Goal: Information Seeking & Learning: Find specific page/section

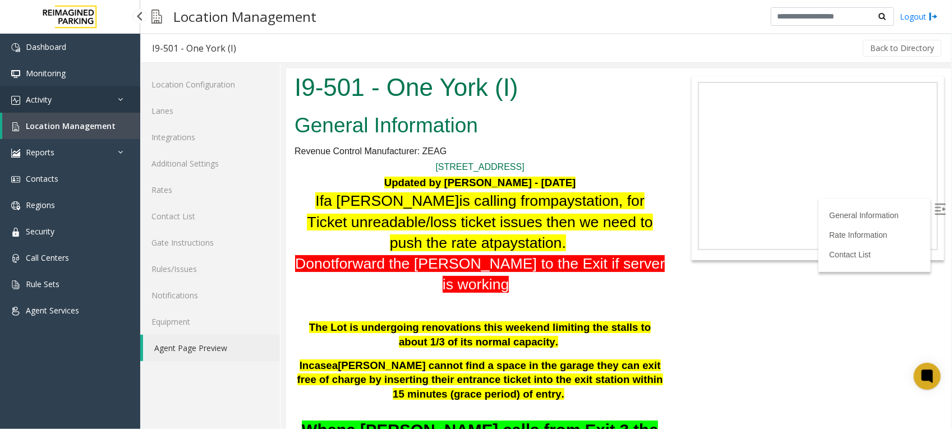
click at [79, 101] on link "Activity" at bounding box center [70, 99] width 140 height 26
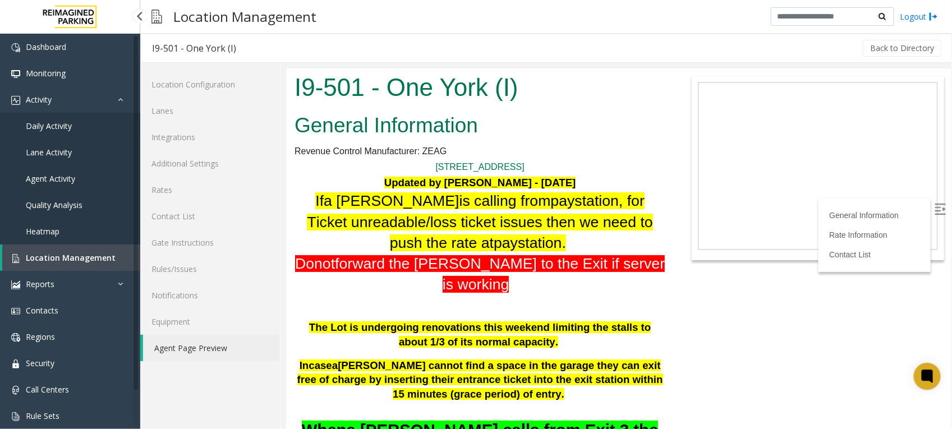
click at [57, 122] on span "Daily Activity" at bounding box center [49, 126] width 46 height 11
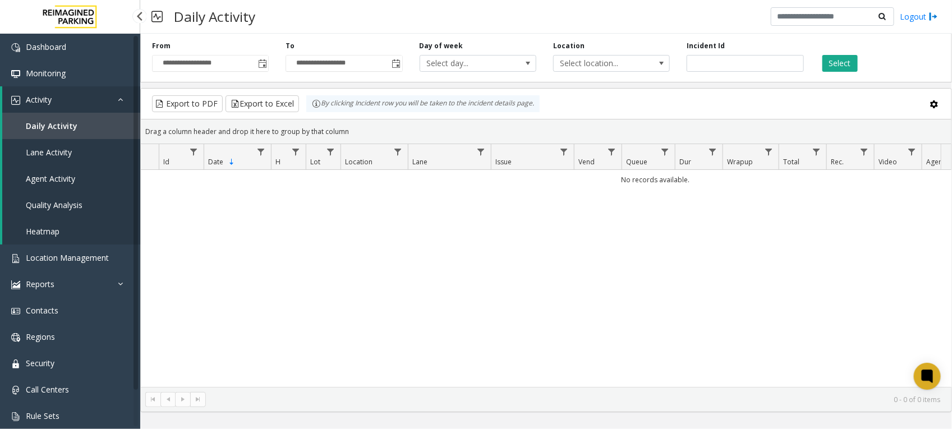
click at [68, 124] on span "Daily Activity" at bounding box center [52, 126] width 52 height 11
click at [262, 61] on span "Toggle popup" at bounding box center [262, 63] width 9 height 9
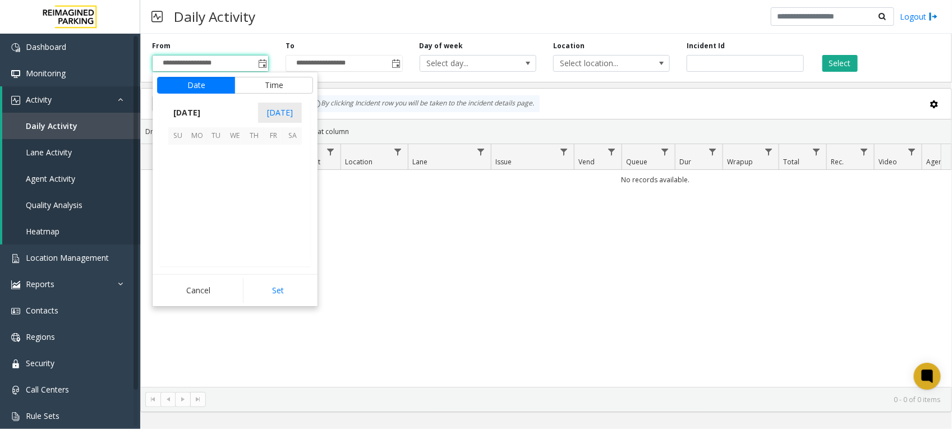
scroll to position [201197, 0]
click at [275, 188] on span "19" at bounding box center [273, 192] width 19 height 19
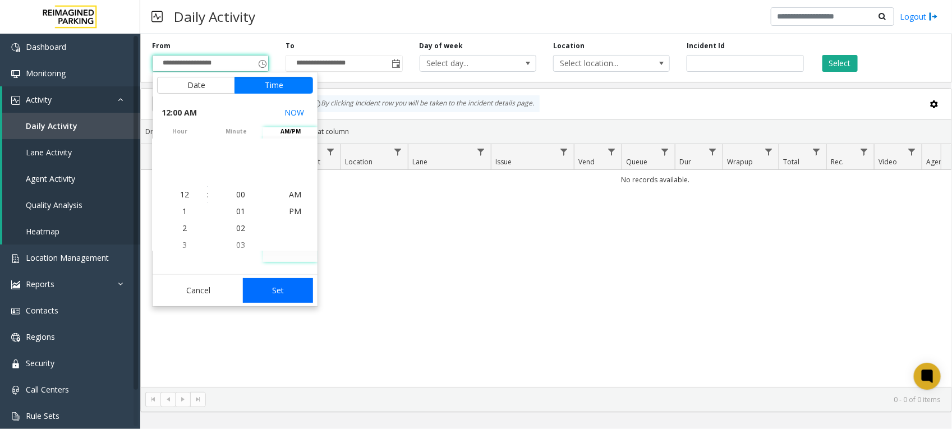
click at [276, 290] on button "Set" at bounding box center [278, 290] width 71 height 25
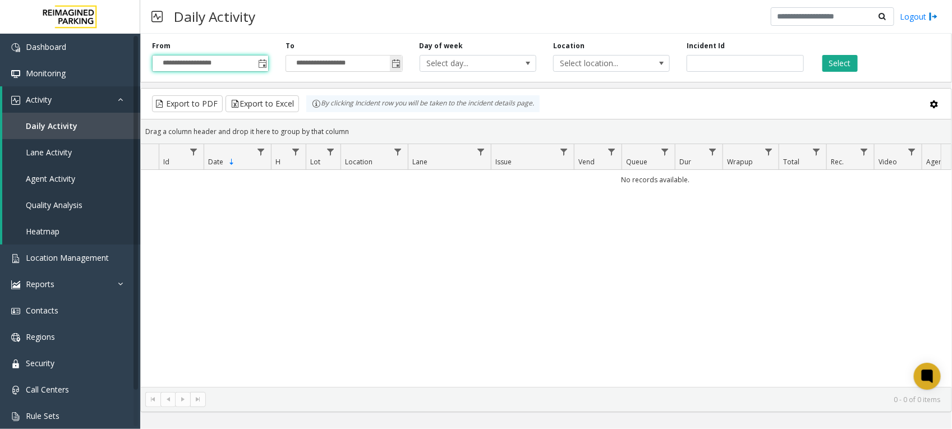
click at [396, 63] on span "Toggle popup" at bounding box center [396, 63] width 9 height 9
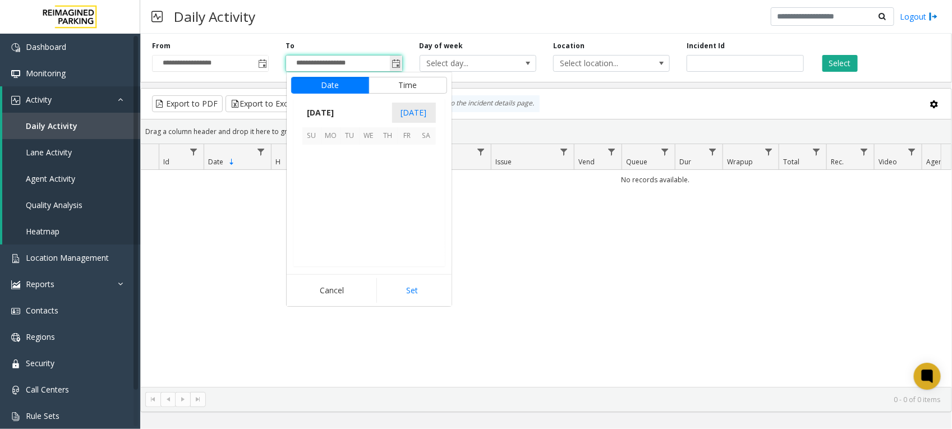
scroll to position [17, 0]
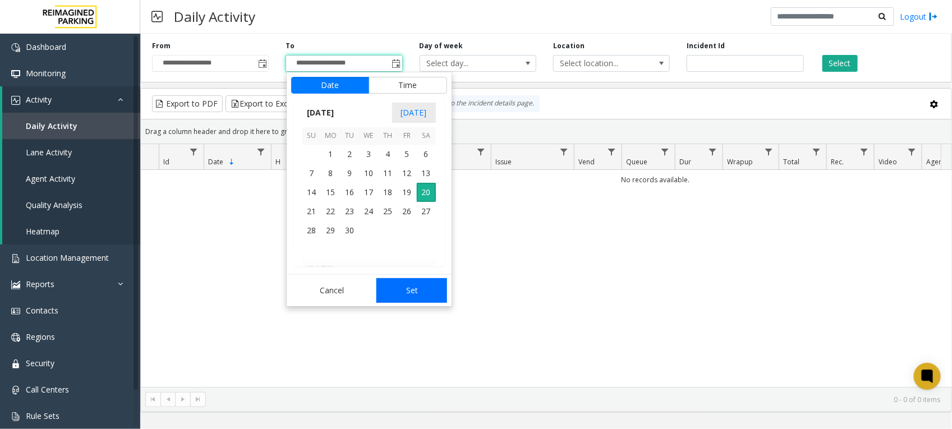
click at [410, 295] on button "Set" at bounding box center [411, 290] width 71 height 25
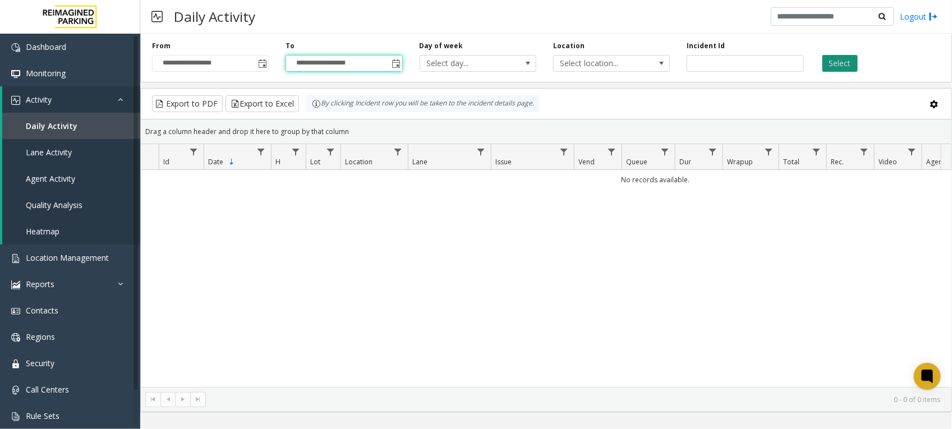
click at [828, 68] on button "Select" at bounding box center [839, 63] width 35 height 17
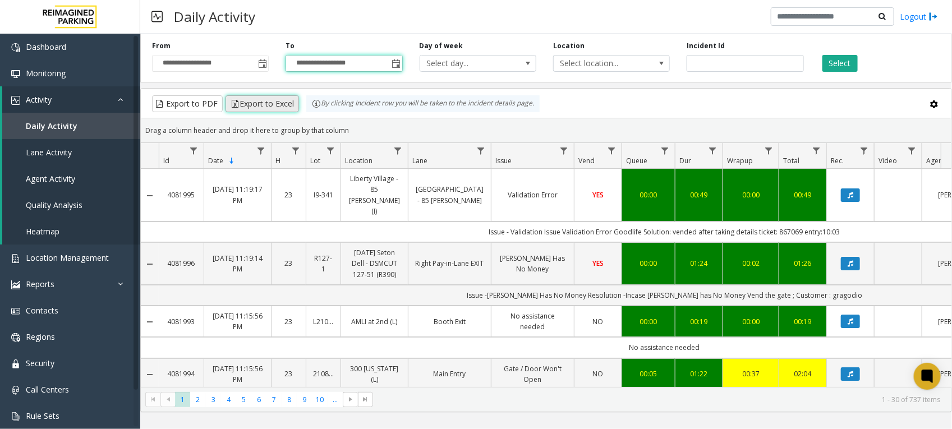
click at [248, 104] on button "Export to Excel" at bounding box center [261, 103] width 73 height 17
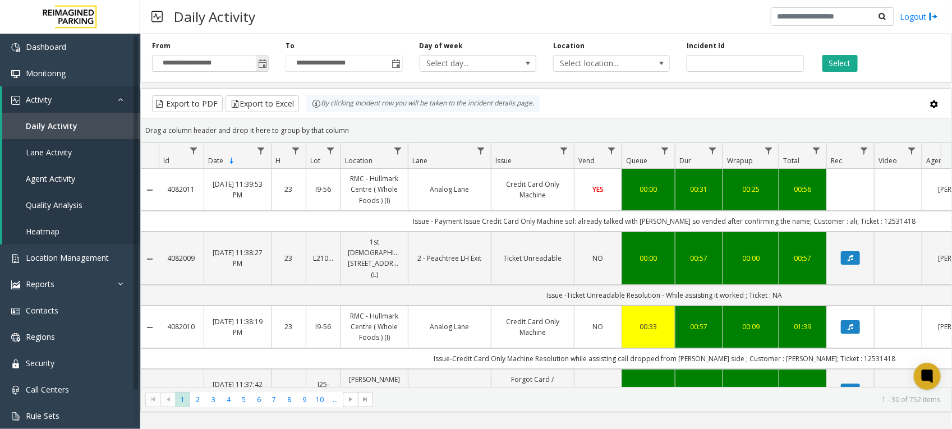
click at [262, 63] on span "Toggle popup" at bounding box center [262, 63] width 9 height 9
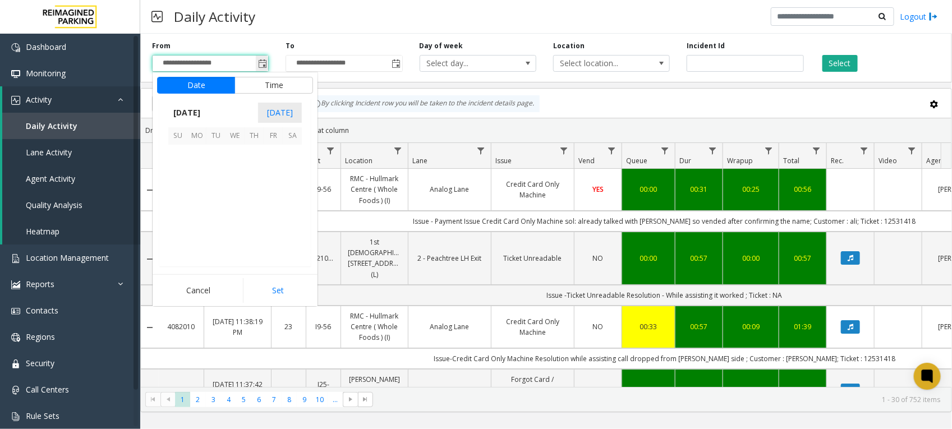
scroll to position [201197, 0]
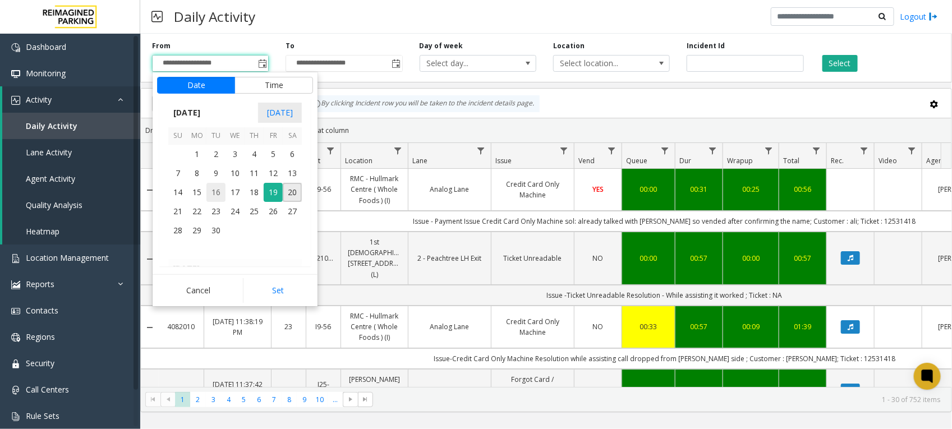
click at [214, 192] on span "16" at bounding box center [215, 192] width 19 height 19
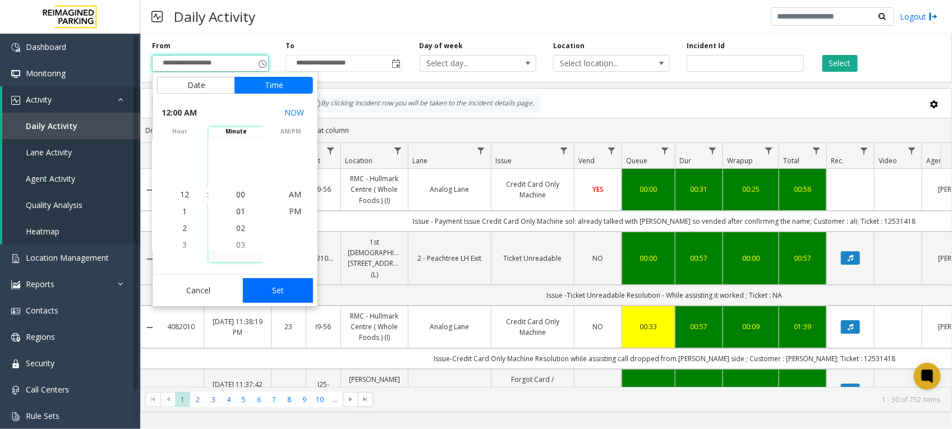
click at [276, 290] on button "Set" at bounding box center [278, 290] width 71 height 25
type input "**********"
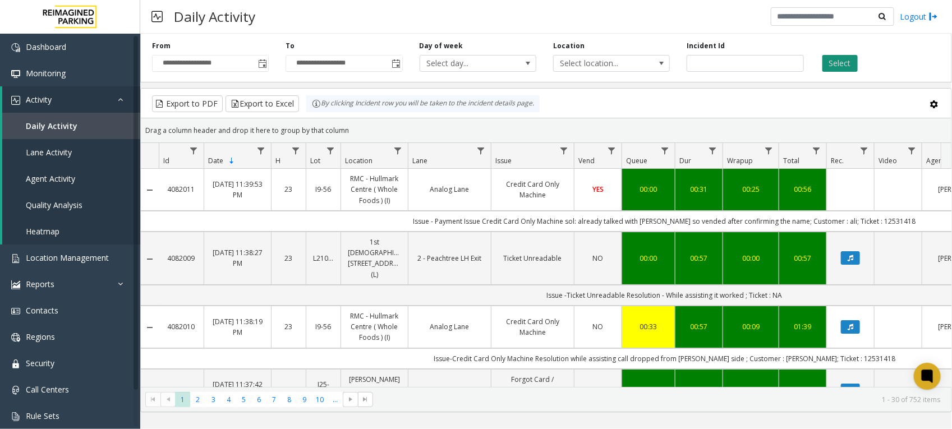
click at [840, 62] on button "Select" at bounding box center [839, 63] width 35 height 17
click at [837, 60] on button "Select" at bounding box center [839, 63] width 35 height 17
click at [256, 108] on button "Export to Excel" at bounding box center [261, 103] width 73 height 17
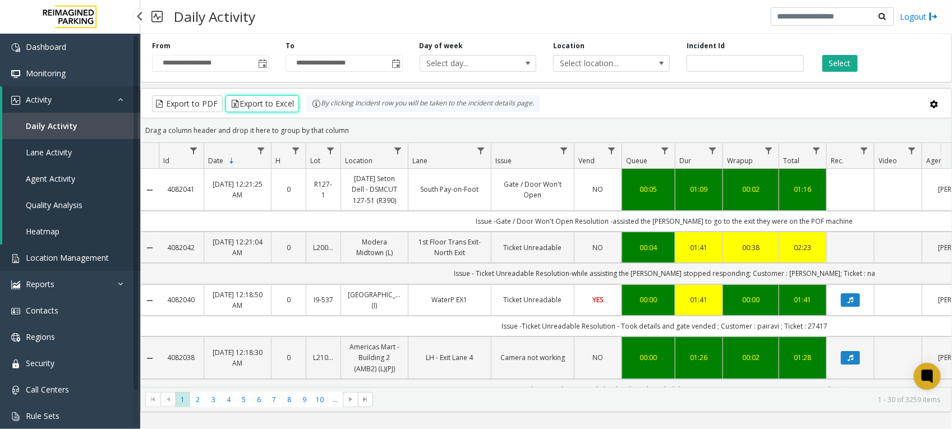
click at [58, 255] on span "Location Management" at bounding box center [67, 257] width 83 height 11
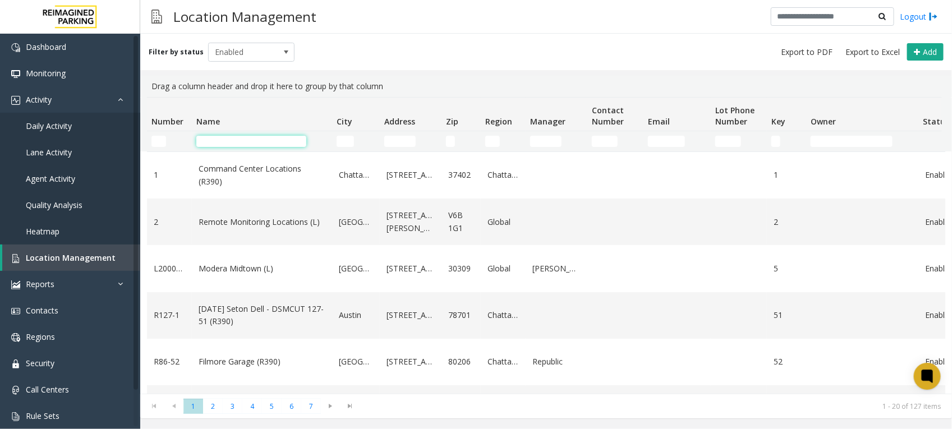
click at [247, 142] on input "Name Filter" at bounding box center [251, 141] width 110 height 11
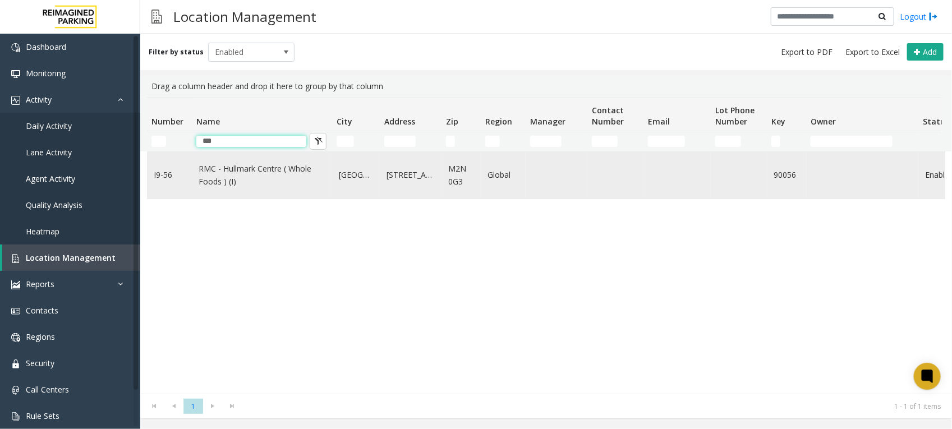
type input "***"
click at [259, 178] on link "RMC - Hullmark Centre ( Whole Foods ) (I)" at bounding box center [262, 175] width 127 height 25
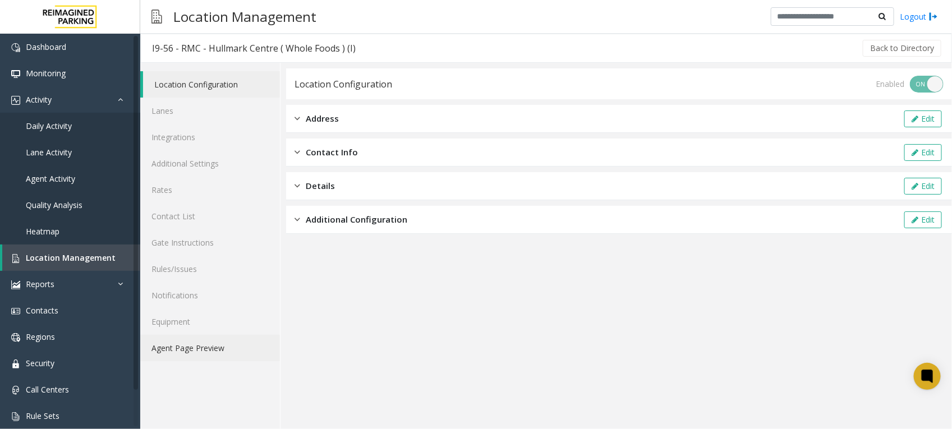
click at [172, 345] on link "Agent Page Preview" at bounding box center [210, 348] width 140 height 26
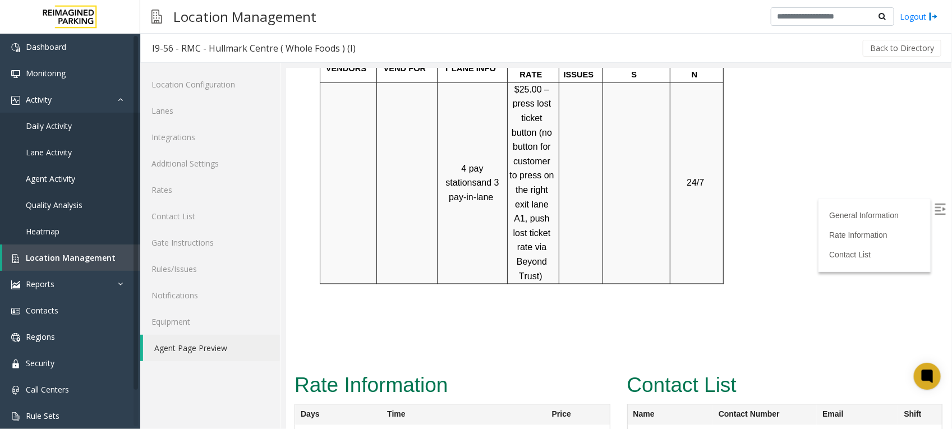
scroll to position [981, 0]
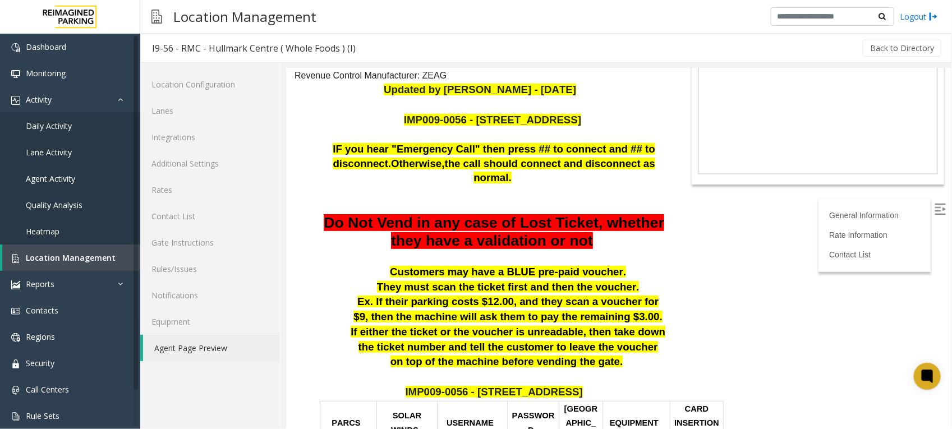
scroll to position [70, 0]
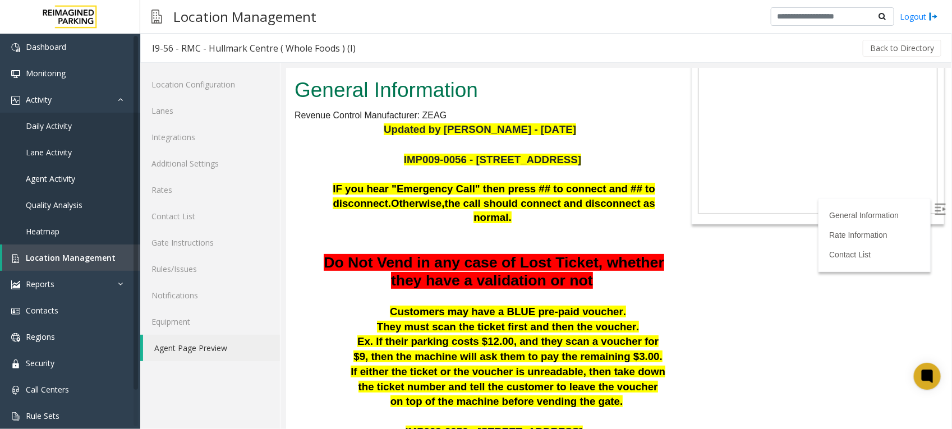
click at [727, 264] on body "I9-56 - RMC - Hullmark Centre ( Whole Foods ) (I) General Information Revenue C…" at bounding box center [617, 178] width 665 height 361
click at [934, 211] on img at bounding box center [939, 208] width 11 height 11
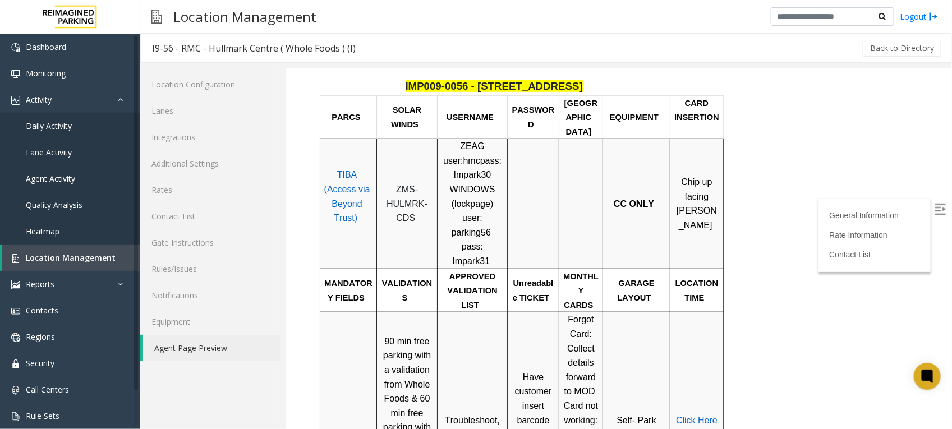
scroll to position [491, 0]
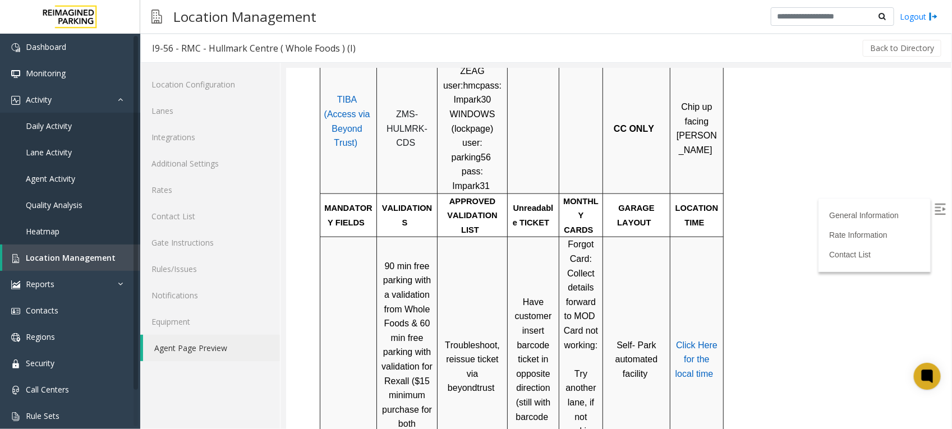
click at [682, 340] on span "Click Here for the local time" at bounding box center [696, 359] width 42 height 38
